Goal: Transaction & Acquisition: Purchase product/service

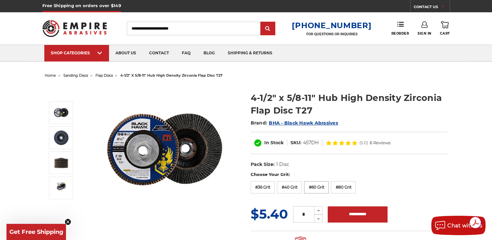
click at [315, 188] on label "#60 Grit" at bounding box center [316, 187] width 25 height 12
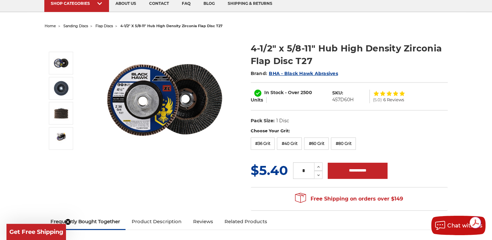
scroll to position [65, 0]
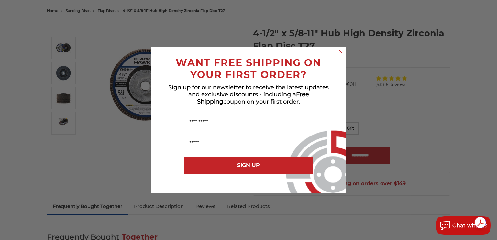
click at [340, 51] on circle "Close dialog" at bounding box center [340, 52] width 6 height 6
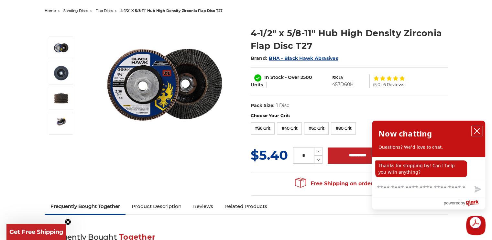
click at [478, 131] on icon "close chatbox" at bounding box center [476, 131] width 6 height 6
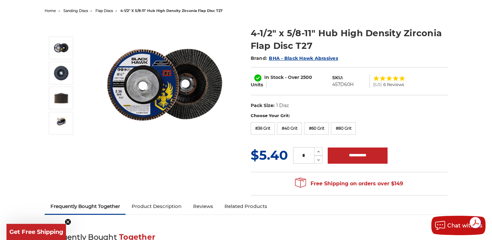
click at [117, 76] on img at bounding box center [164, 84] width 129 height 129
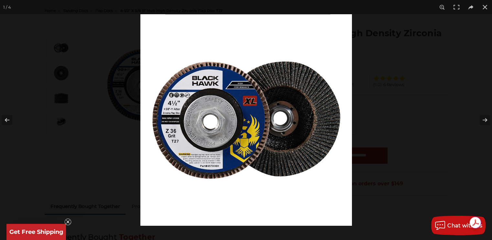
click at [173, 116] on img at bounding box center [245, 119] width 211 height 211
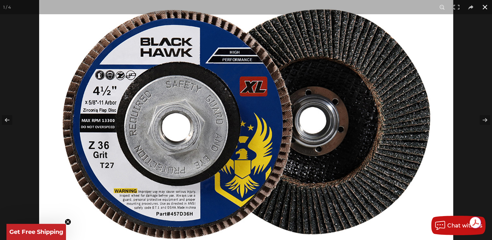
click at [484, 6] on button at bounding box center [484, 7] width 14 height 14
